Goal: Information Seeking & Learning: Learn about a topic

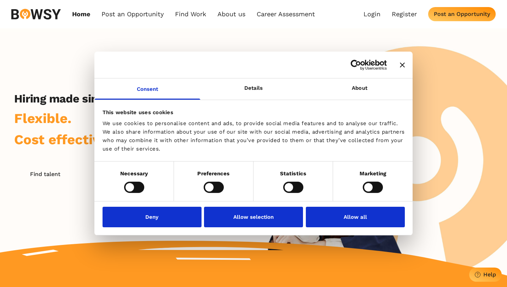
click at [402, 65] on icon "Close banner" at bounding box center [402, 64] width 5 height 5
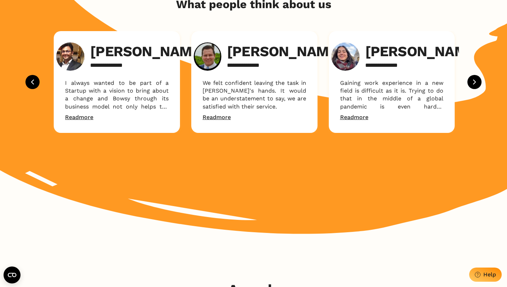
scroll to position [904, 0]
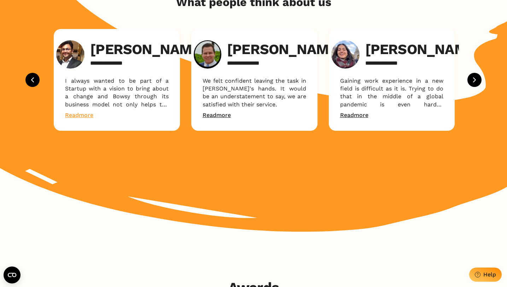
click at [83, 119] on link "Read more" at bounding box center [79, 115] width 28 height 8
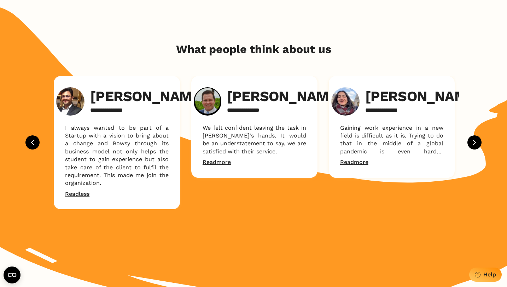
scroll to position [852, 0]
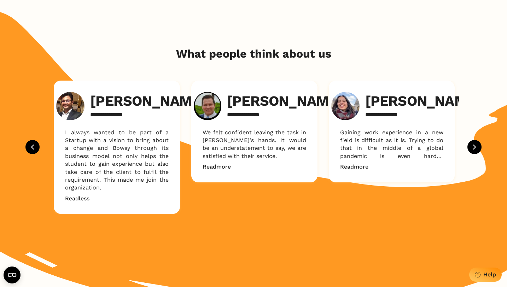
click at [80, 102] on img at bounding box center [70, 106] width 28 height 28
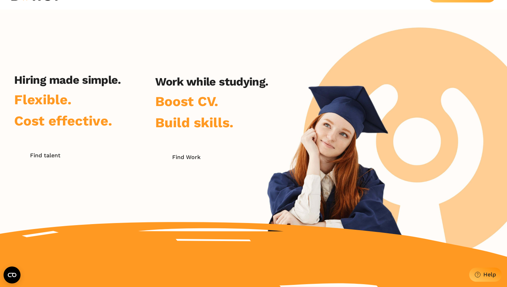
scroll to position [0, 0]
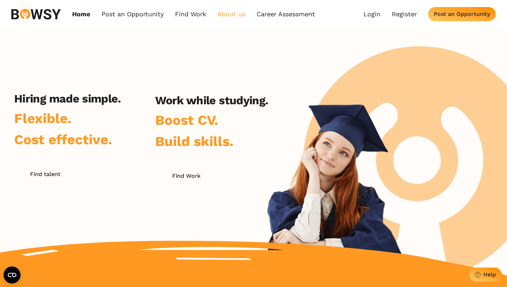
click at [226, 12] on link "About us" at bounding box center [231, 14] width 28 height 8
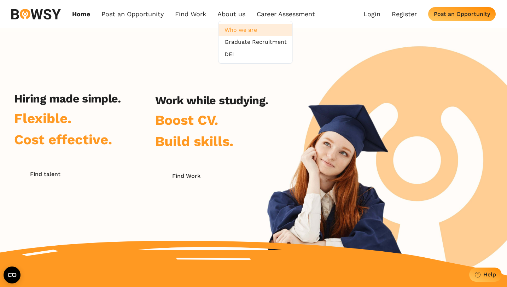
click at [248, 33] on link "Who we are" at bounding box center [256, 30] width 74 height 12
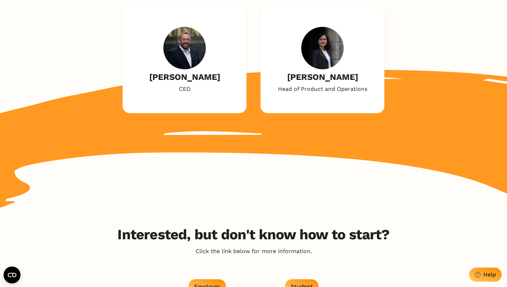
scroll to position [885, 0]
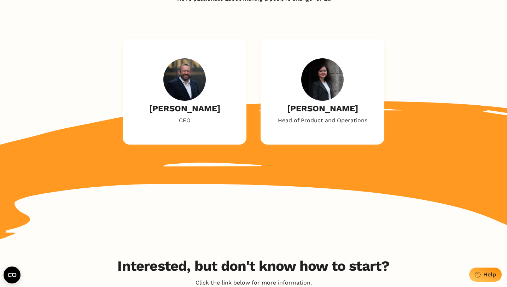
click at [331, 65] on img at bounding box center [322, 79] width 42 height 42
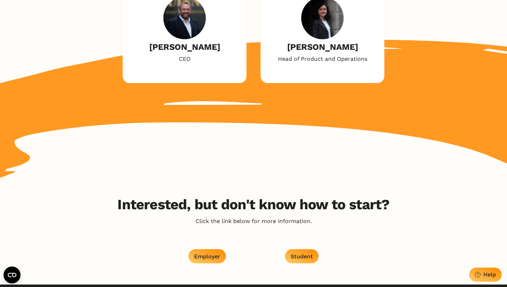
scroll to position [940, 0]
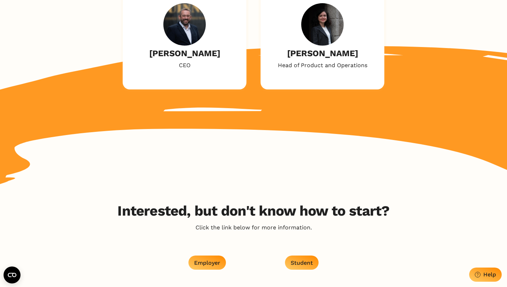
click at [177, 21] on img at bounding box center [184, 24] width 42 height 42
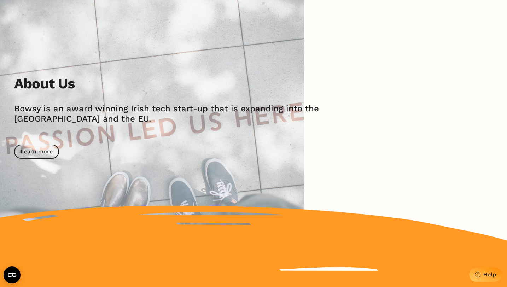
scroll to position [0, 0]
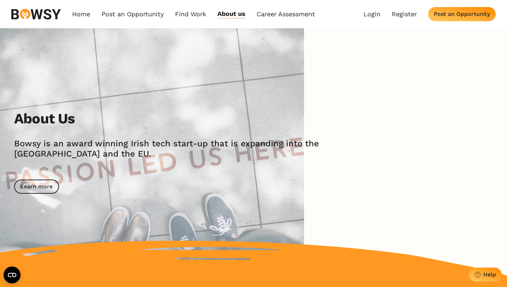
click at [436, 13] on div "Post an Opportunity" at bounding box center [462, 14] width 56 height 7
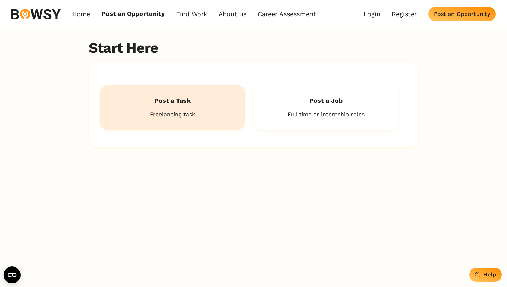
click at [189, 117] on p "Freelancing task" at bounding box center [172, 115] width 122 height 8
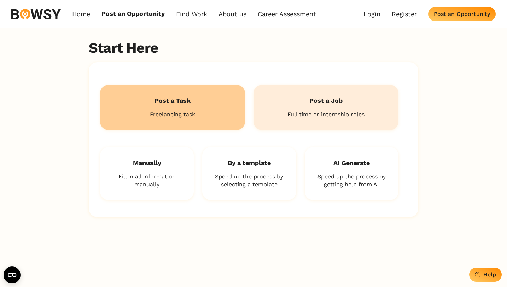
click at [311, 115] on p "Full time or internship roles" at bounding box center [326, 115] width 122 height 8
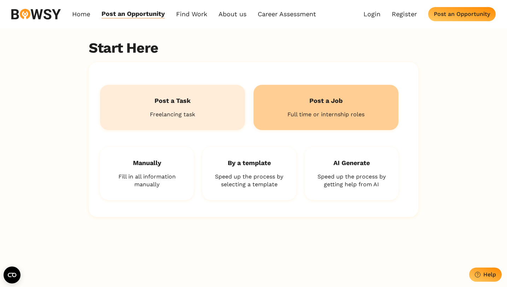
click at [200, 123] on div "Post a Task Freelancing task" at bounding box center [172, 107] width 145 height 45
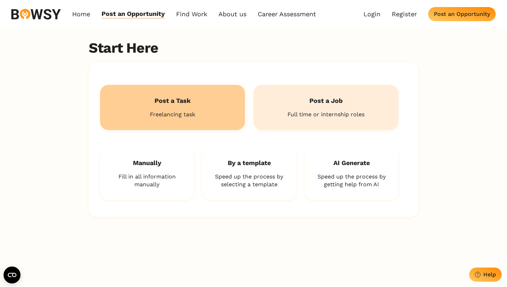
click at [281, 122] on div "Post a Job [DEMOGRAPHIC_DATA] or [DEMOGRAPHIC_DATA] roles" at bounding box center [325, 107] width 145 height 45
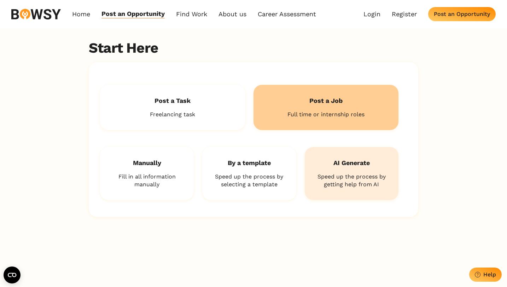
click at [329, 160] on h2 "AI Generate" at bounding box center [351, 162] width 71 height 9
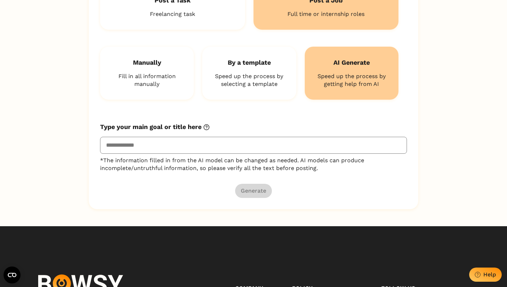
scroll to position [81, 0]
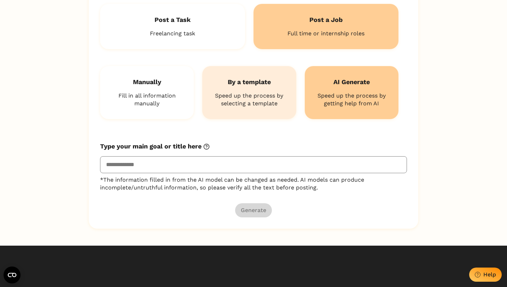
click at [264, 102] on p "Speed up the process by selecting a template" at bounding box center [248, 100] width 71 height 16
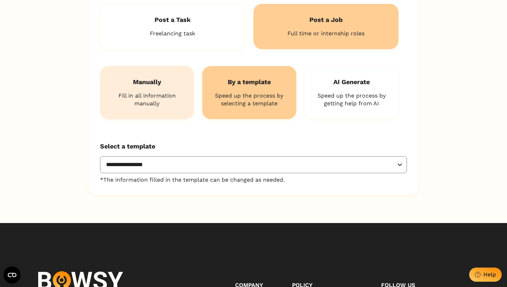
click at [167, 89] on div "Manually Fill in all information manually" at bounding box center [147, 92] width 94 height 53
select select "********"
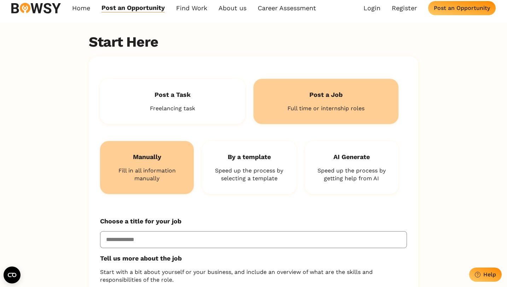
scroll to position [0, 0]
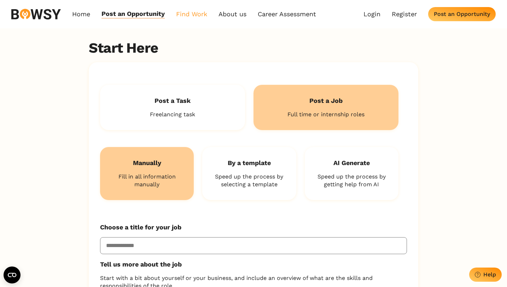
click at [184, 14] on link "Find Work" at bounding box center [191, 14] width 31 height 8
click at [204, 33] on link "How it Works" at bounding box center [205, 30] width 56 height 12
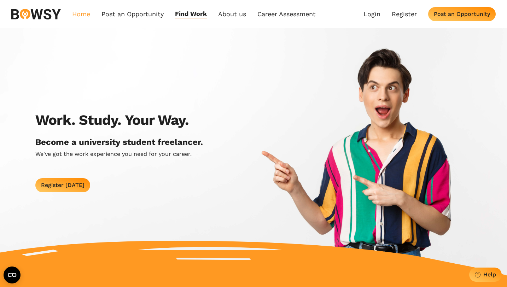
click at [87, 13] on link "Home" at bounding box center [81, 14] width 18 height 8
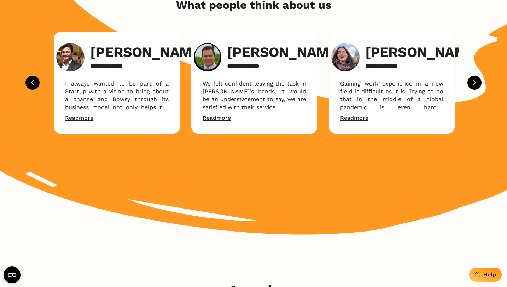
scroll to position [892, 0]
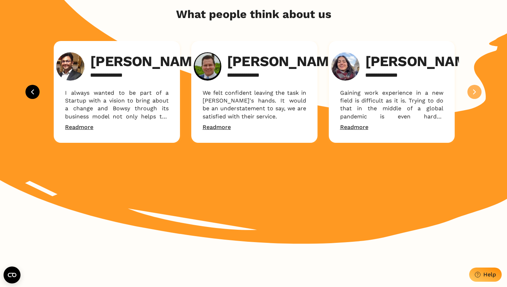
click at [476, 96] on icon "Next" at bounding box center [474, 92] width 8 height 8
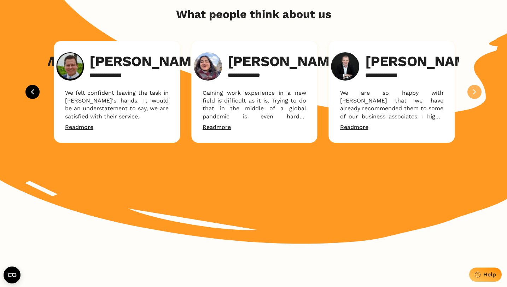
click at [476, 96] on icon "Next" at bounding box center [474, 92] width 8 height 8
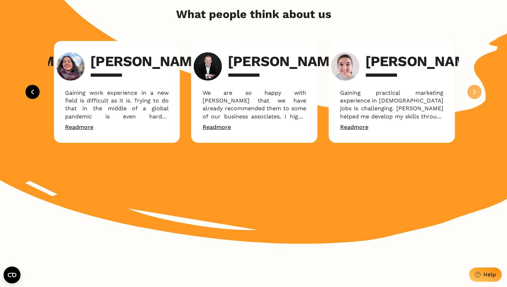
click at [476, 96] on icon "Next" at bounding box center [474, 92] width 8 height 8
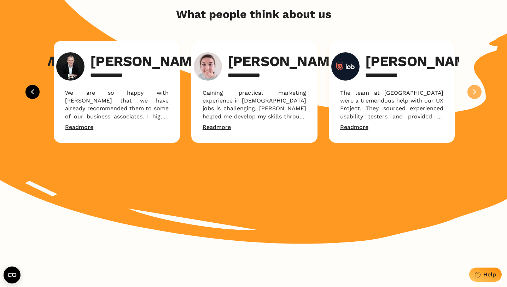
click at [476, 96] on icon "Next" at bounding box center [474, 92] width 8 height 8
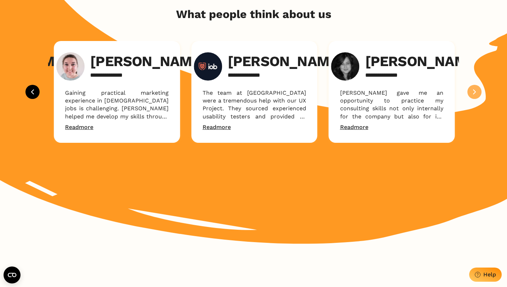
click at [476, 96] on icon "Next" at bounding box center [474, 92] width 8 height 8
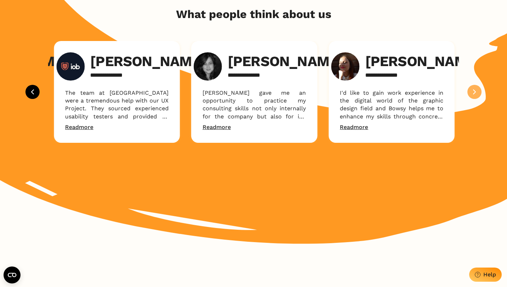
click at [476, 96] on icon "Next" at bounding box center [474, 92] width 8 height 8
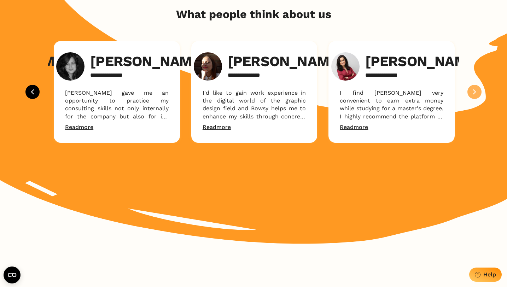
click at [476, 96] on icon "Next" at bounding box center [474, 92] width 8 height 8
click at [41, 107] on div "**********" at bounding box center [253, 92] width 456 height 102
click at [35, 96] on icon "Previous" at bounding box center [32, 92] width 8 height 8
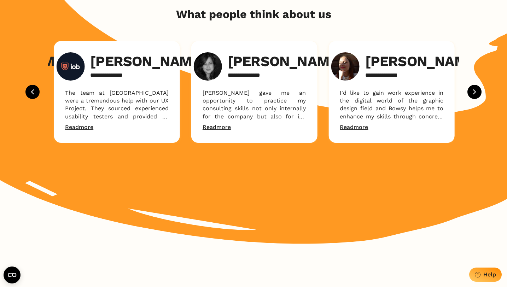
click at [35, 96] on icon "Previous" at bounding box center [32, 92] width 8 height 8
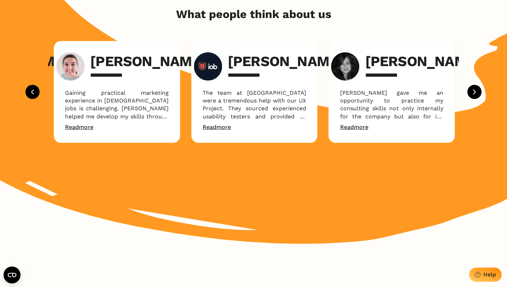
click at [35, 96] on icon "Previous" at bounding box center [32, 92] width 8 height 8
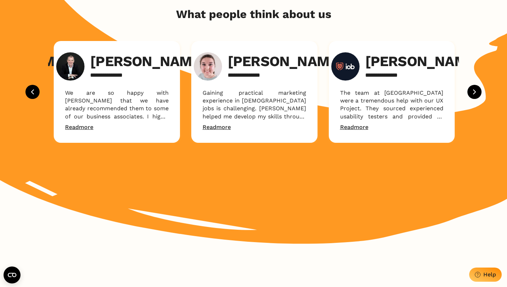
click at [35, 96] on icon "Previous" at bounding box center [32, 92] width 8 height 8
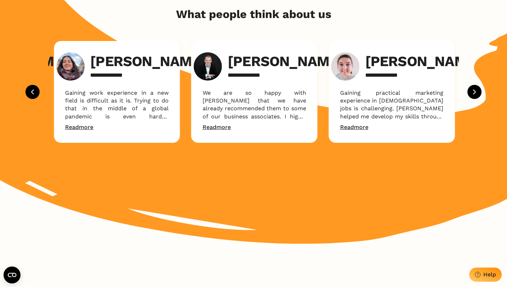
click at [35, 96] on icon "Previous" at bounding box center [32, 92] width 8 height 8
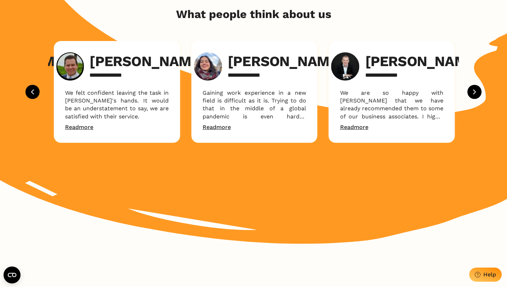
click at [35, 96] on icon "Previous" at bounding box center [32, 92] width 8 height 8
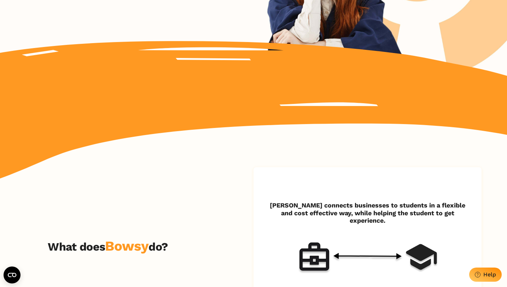
scroll to position [0, 0]
